Goal: Task Accomplishment & Management: Manage account settings

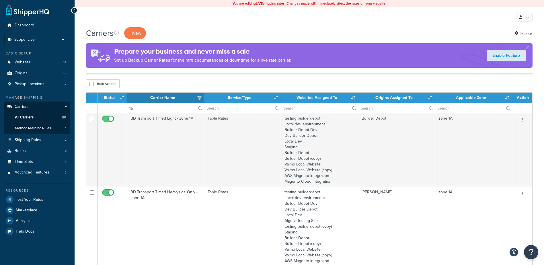
select select "15"
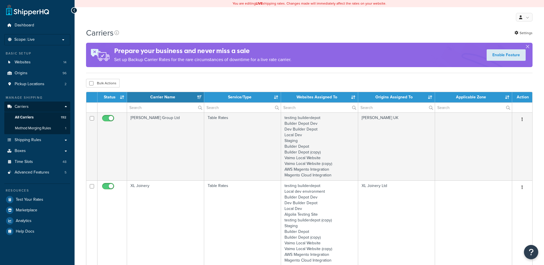
select select "15"
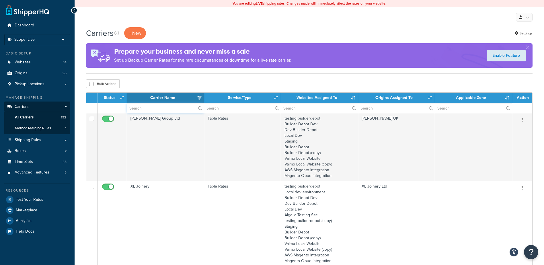
click at [150, 112] on input "text" at bounding box center [165, 108] width 77 height 10
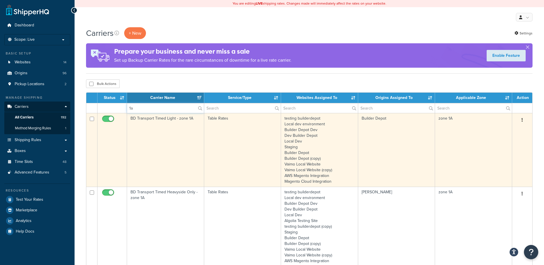
type input "1a"
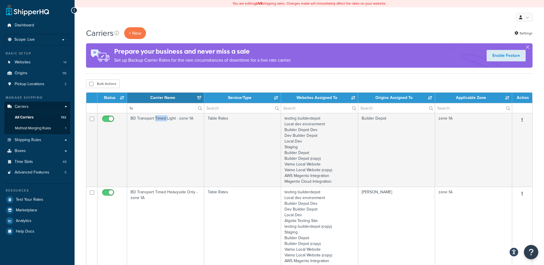
click at [159, 140] on td "BD Transport Timed Light - zone 1A" at bounding box center [165, 150] width 77 height 74
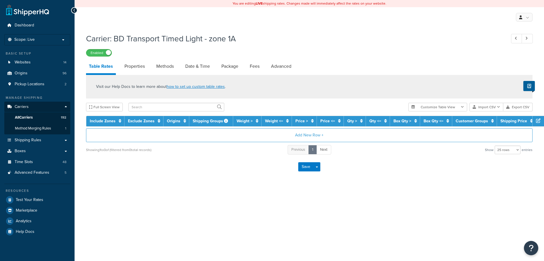
select select "25"
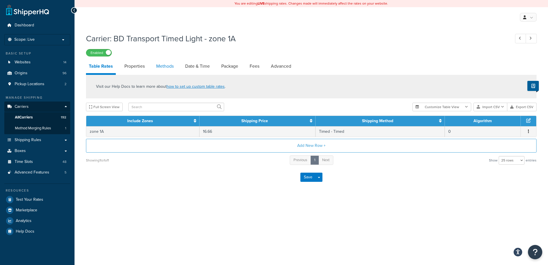
drag, startPoint x: 0, startPoint y: 0, endPoint x: 162, endPoint y: 64, distance: 174.5
click at [162, 64] on link "Methods" at bounding box center [164, 66] width 23 height 14
select select "25"
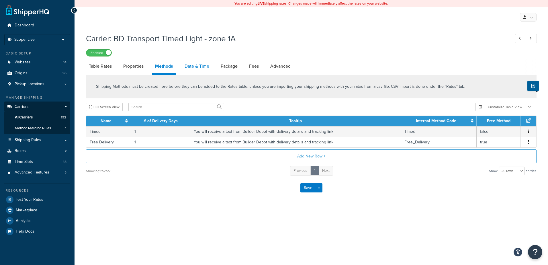
click at [193, 66] on link "Date & Time" at bounding box center [197, 66] width 30 height 14
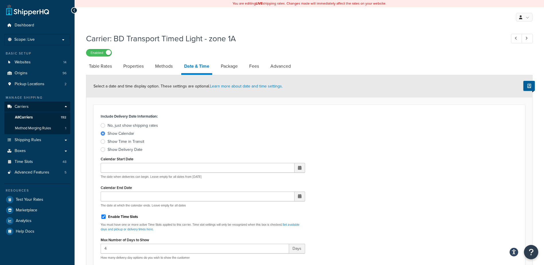
scroll to position [115, 0]
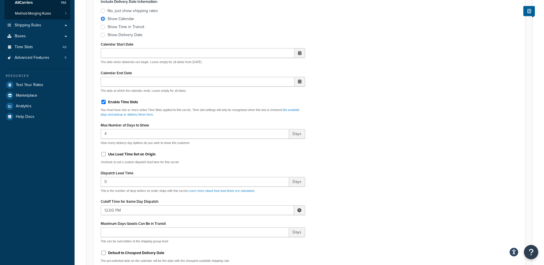
click at [301, 212] on span at bounding box center [299, 210] width 11 height 10
click at [258, 239] on span "▼" at bounding box center [257, 239] width 11 height 11
type input "10:00 AM"
click at [356, 204] on div "Include Delivery Date Information: No, just show shipping rates Show Calendar S…" at bounding box center [309, 132] width 426 height 270
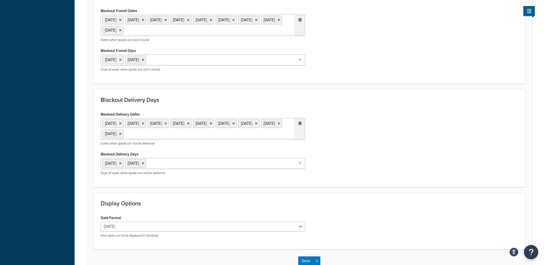
scroll to position [446, 0]
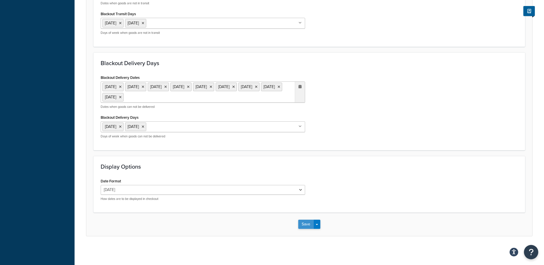
click at [305, 225] on button "Save" at bounding box center [305, 224] width 15 height 9
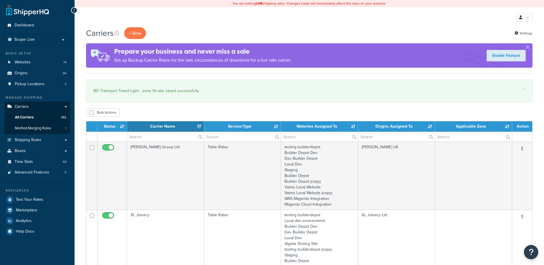
select select "15"
click at [136, 138] on input "text" at bounding box center [165, 137] width 77 height 10
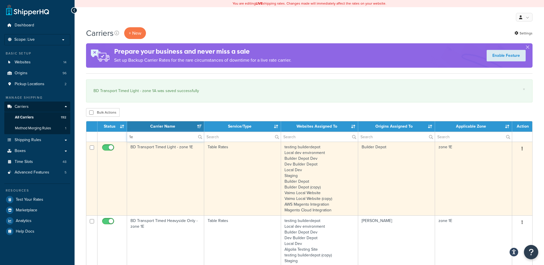
type input "1e"
click at [149, 168] on td "BD Transport Timed Light - zone 1E" at bounding box center [165, 179] width 77 height 74
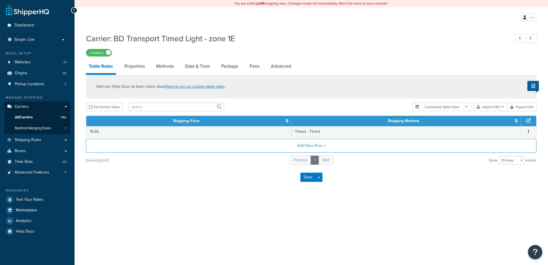
select select "25"
click at [161, 65] on link "Methods" at bounding box center [164, 66] width 23 height 14
select select "25"
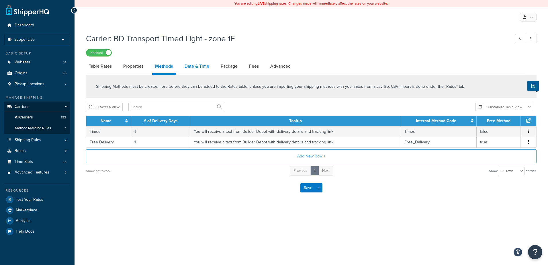
click at [197, 69] on link "Date & Time" at bounding box center [197, 66] width 30 height 14
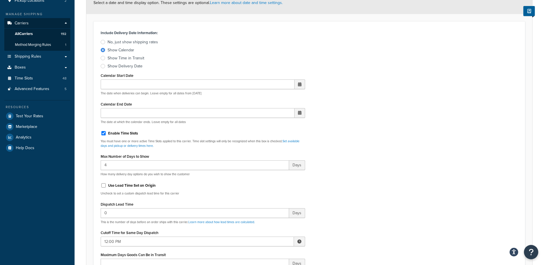
scroll to position [172, 0]
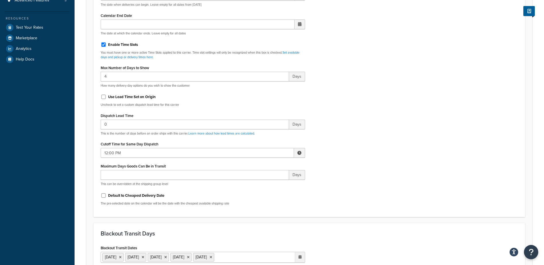
click at [301, 150] on span at bounding box center [299, 153] width 11 height 10
click at [258, 181] on span "▼" at bounding box center [257, 182] width 11 height 11
type input "10:00 AM"
click at [222, 187] on div "Include Delivery Date Information: No, just show shipping rates Show Calendar S…" at bounding box center [202, 75] width 213 height 270
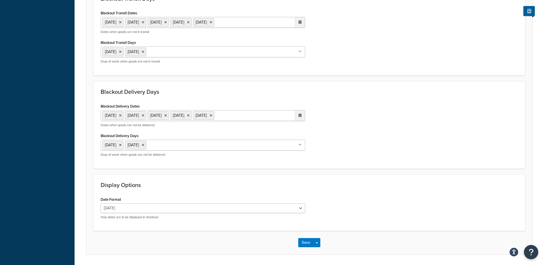
scroll to position [425, 0]
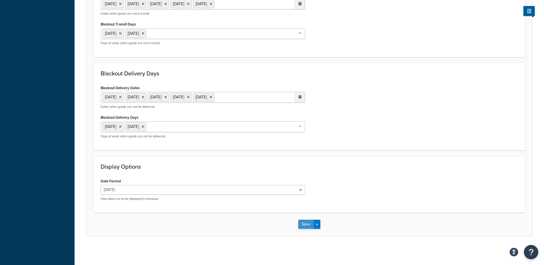
click at [305, 223] on button "Save" at bounding box center [305, 224] width 15 height 9
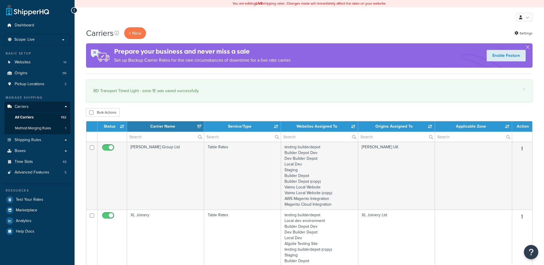
select select "15"
click at [144, 136] on input "text" at bounding box center [165, 137] width 77 height 10
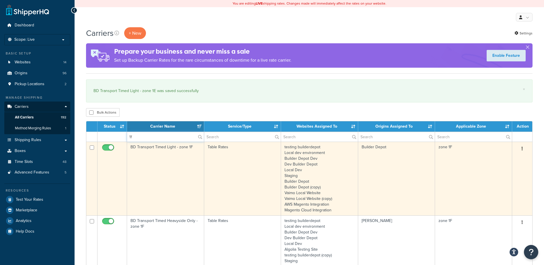
type input "1f"
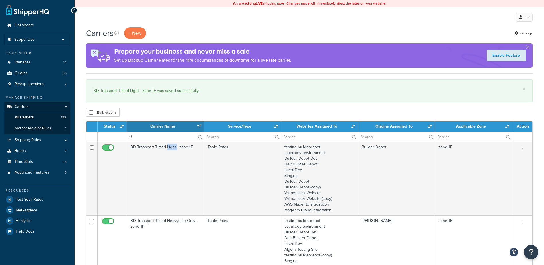
click at [173, 175] on td "BD Transport Timed Light - zone 1F" at bounding box center [165, 179] width 77 height 74
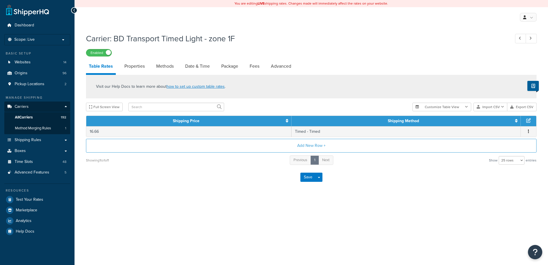
select select "25"
click at [166, 63] on link "Methods" at bounding box center [164, 66] width 23 height 14
select select "25"
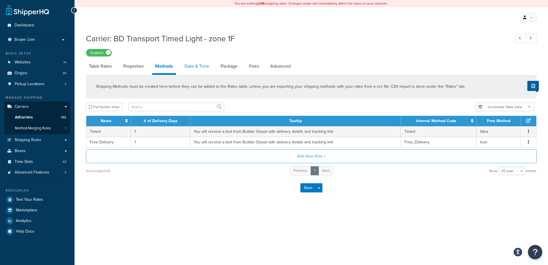
click at [205, 68] on link "Date & Time" at bounding box center [197, 66] width 30 height 14
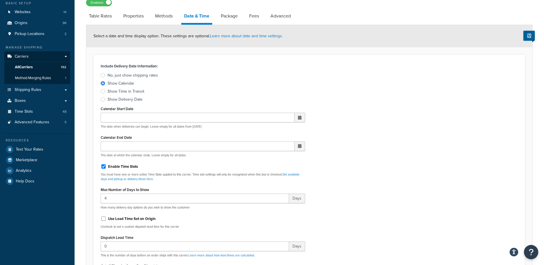
scroll to position [143, 0]
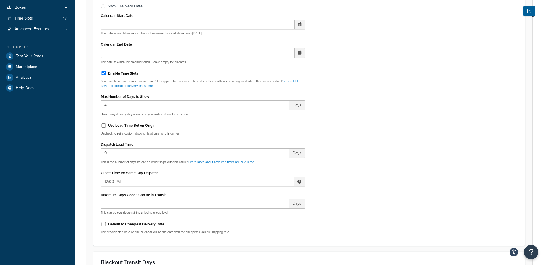
click at [298, 182] on span at bounding box center [299, 182] width 4 height 4
click at [259, 213] on span "▼" at bounding box center [257, 211] width 11 height 11
click at [258, 213] on span "▼" at bounding box center [257, 211] width 11 height 11
type input "10:00 AM"
click at [339, 193] on div "Include Delivery Date Information: No, just show shipping rates Show Calendar S…" at bounding box center [309, 104] width 426 height 270
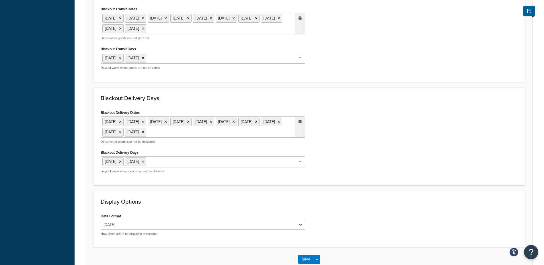
scroll to position [446, 0]
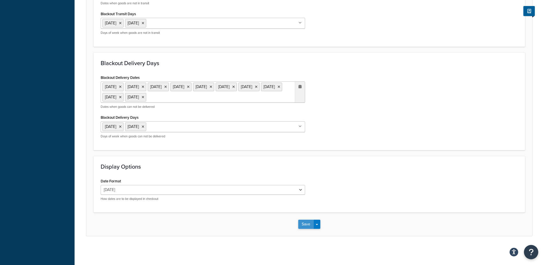
click at [305, 226] on button "Save" at bounding box center [305, 224] width 15 height 9
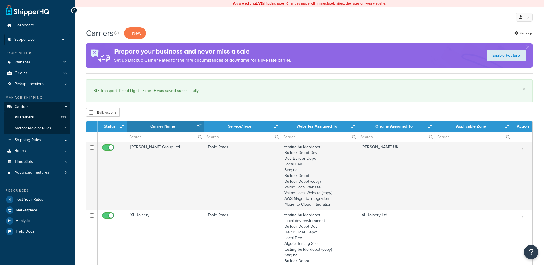
select select "15"
